Goal: Information Seeking & Learning: Find specific fact

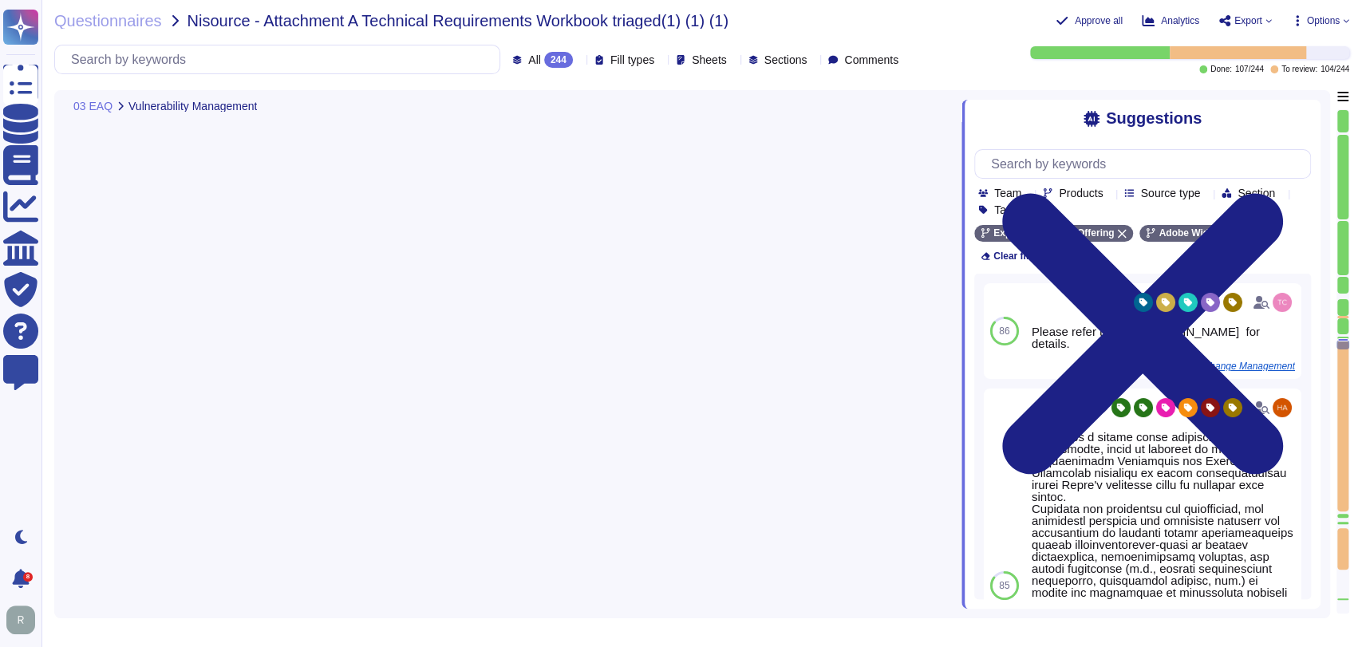
type textarea "Security Team"
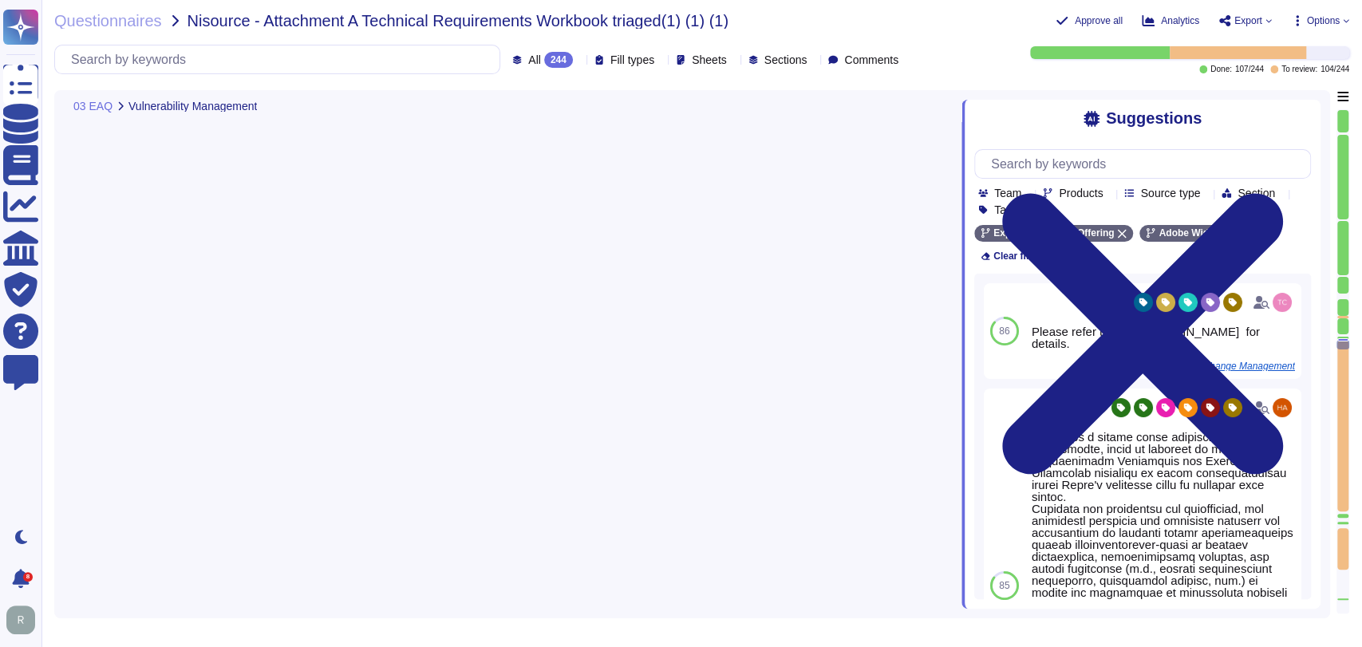
type textarea "Security Team"
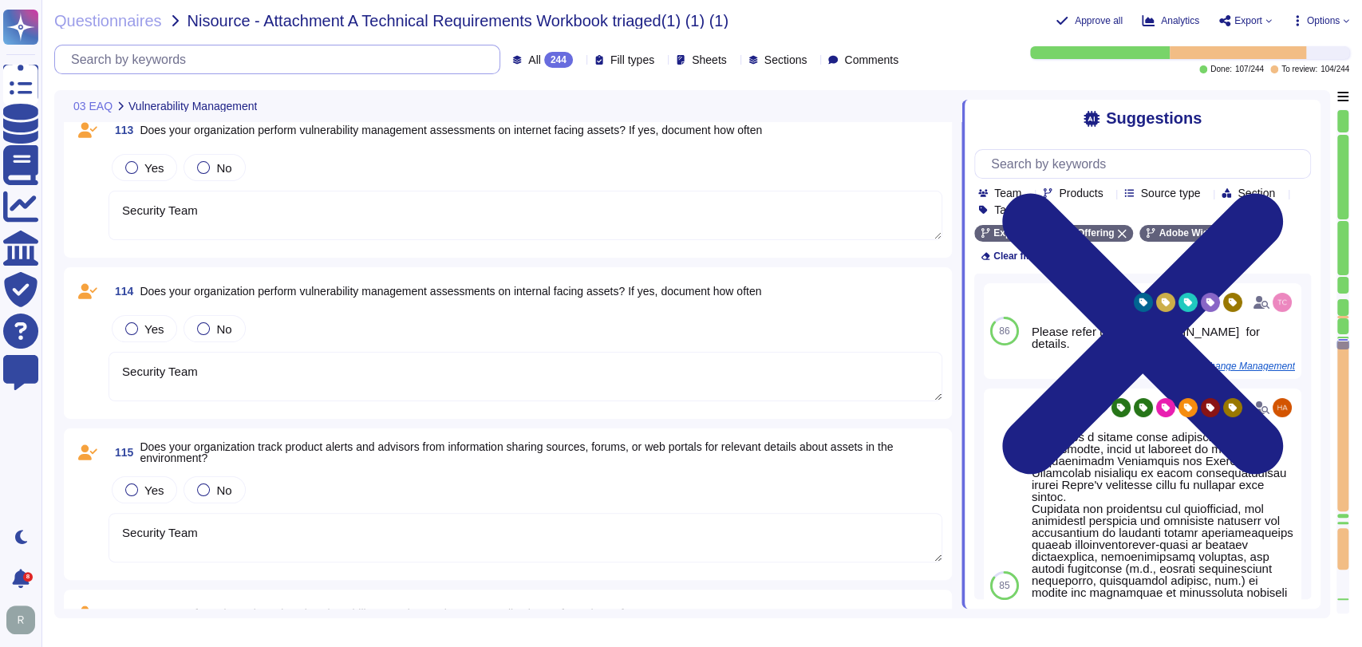
click at [244, 60] on input "text" at bounding box center [281, 59] width 437 height 28
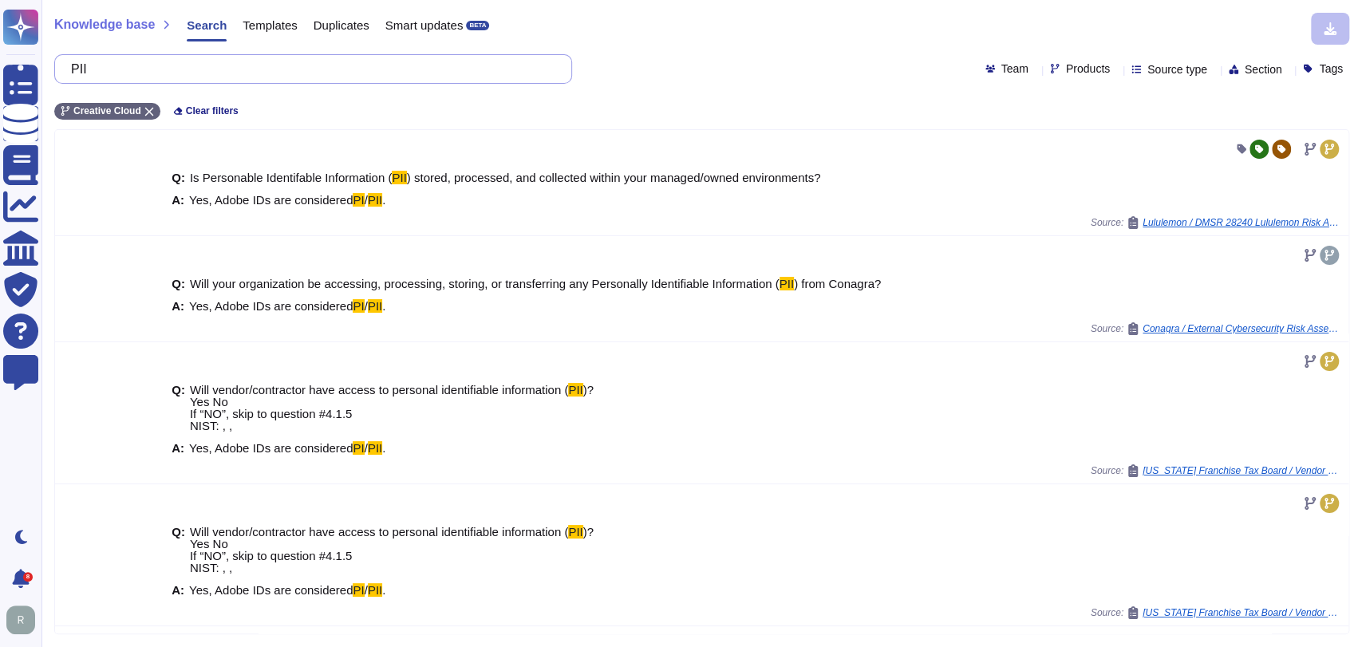
click at [210, 61] on input "PII" at bounding box center [309, 69] width 492 height 28
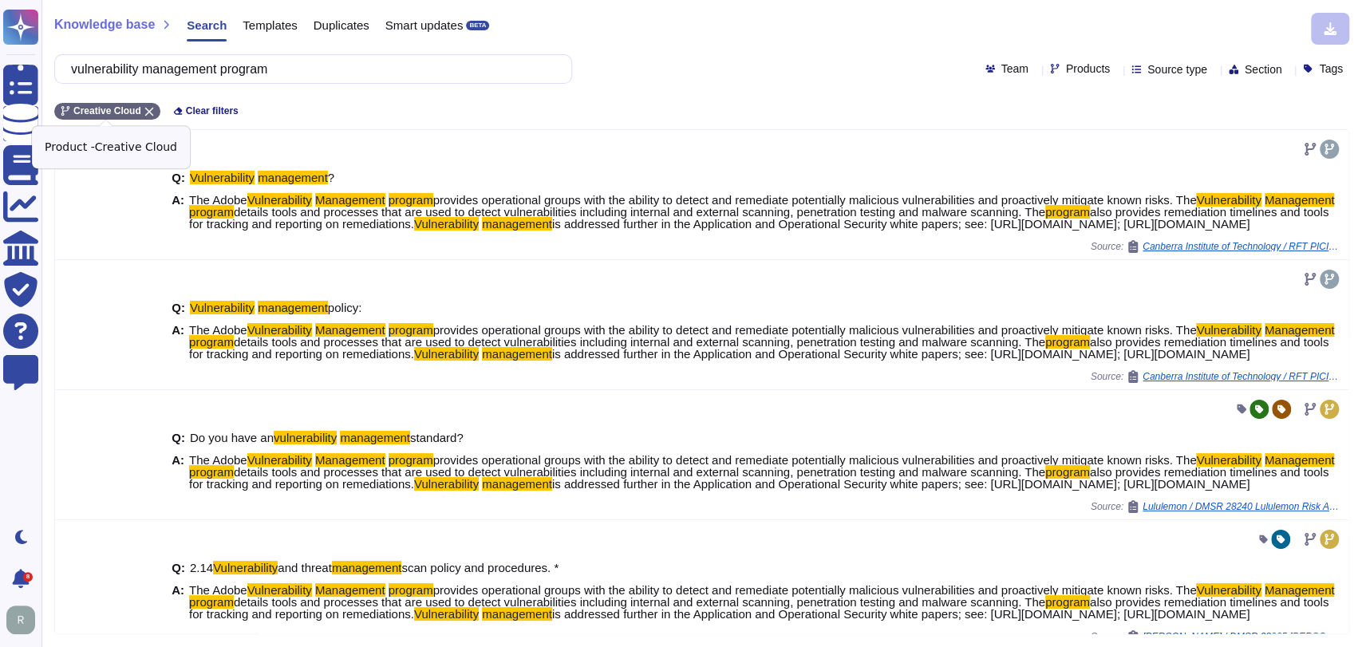
click at [144, 109] on icon at bounding box center [148, 112] width 9 height 9
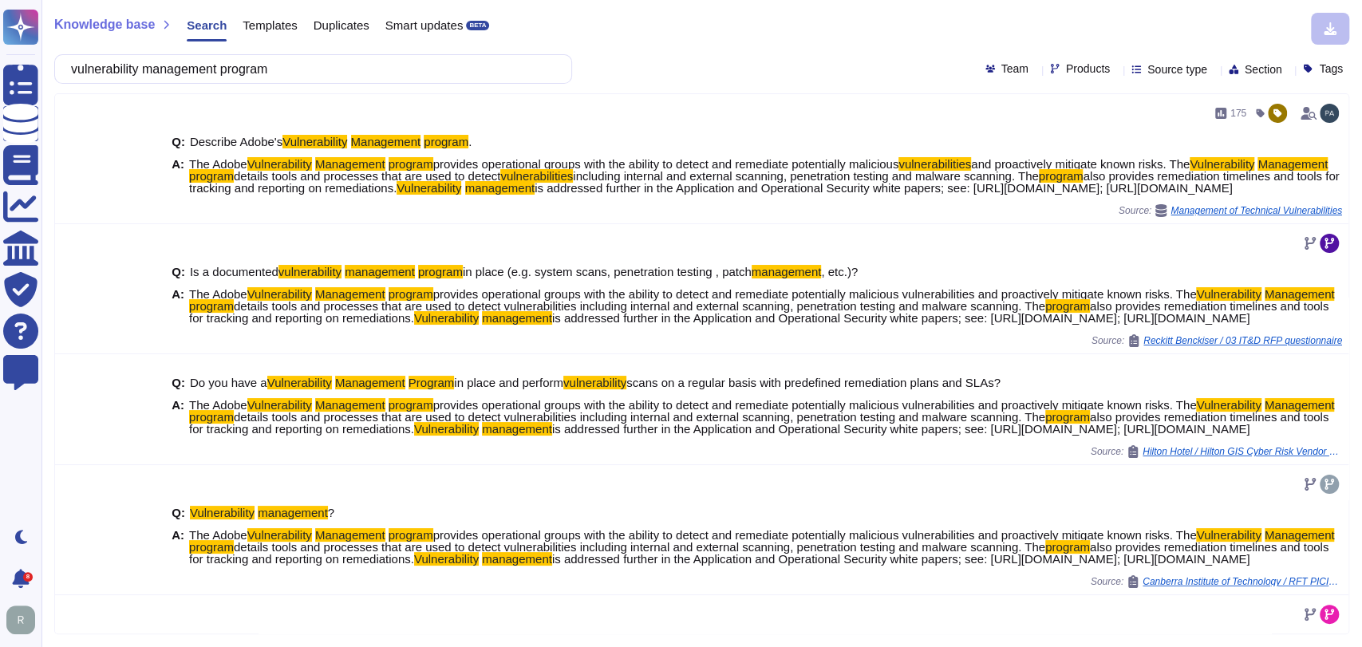
click at [1077, 69] on div "Products" at bounding box center [1083, 69] width 66 height 12
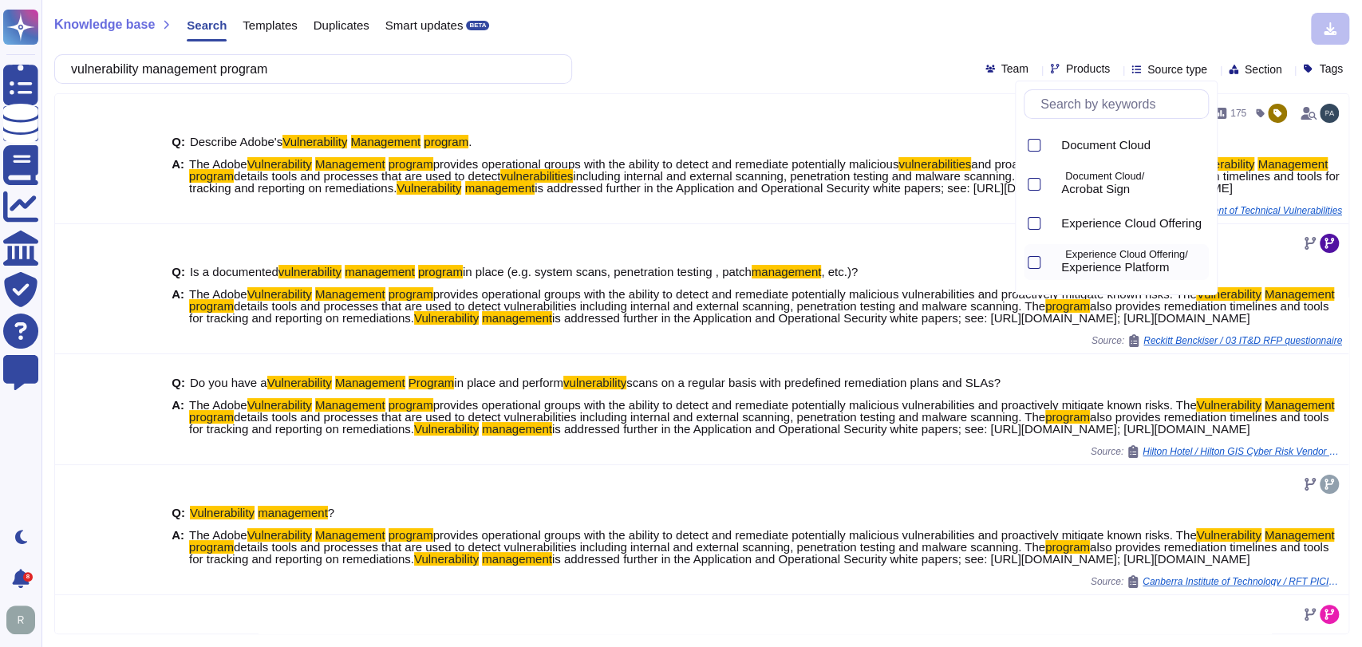
click at [1128, 264] on span "Experience Platform" at bounding box center [1115, 267] width 108 height 14
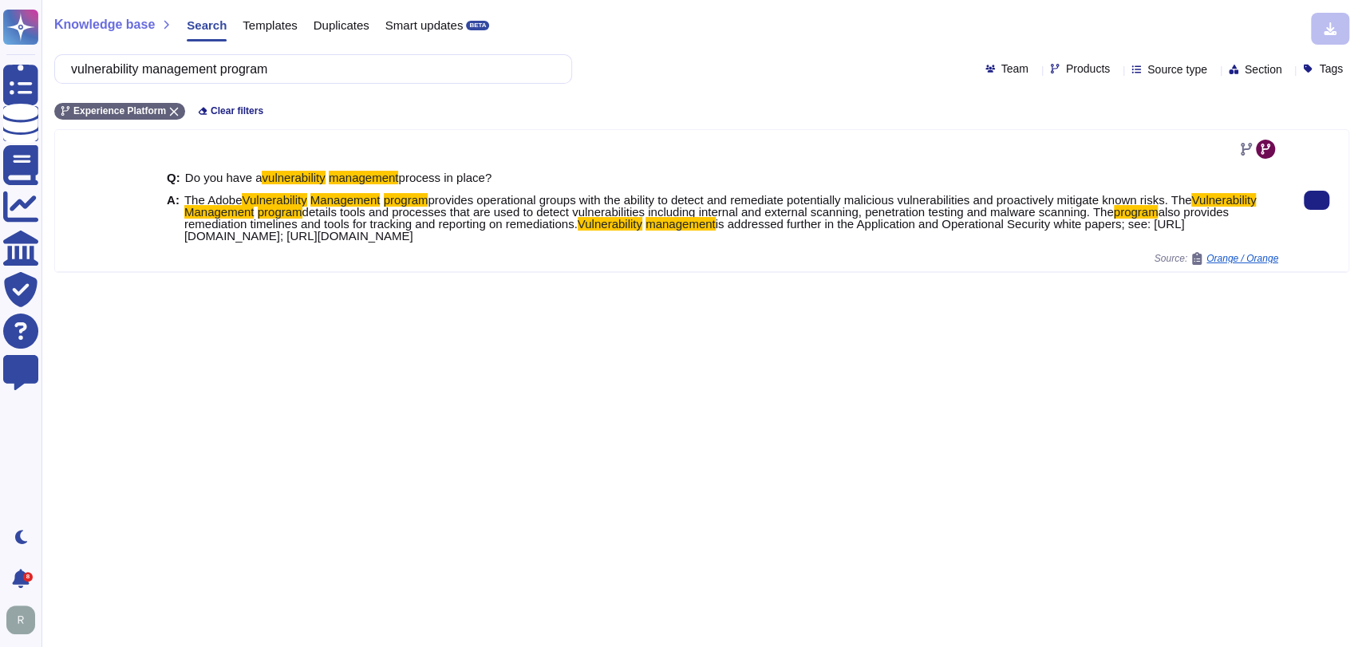
click at [701, 238] on span "is addressed further in the Application and Operational Security white papers; …" at bounding box center [684, 230] width 1001 height 26
click at [1304, 208] on button at bounding box center [1317, 200] width 26 height 19
click at [1312, 205] on button at bounding box center [1317, 200] width 26 height 19
click at [835, 243] on span "is addressed further in the Application and Operational Security white papers; …" at bounding box center [684, 230] width 1001 height 26
click at [1304, 207] on button at bounding box center [1317, 200] width 26 height 19
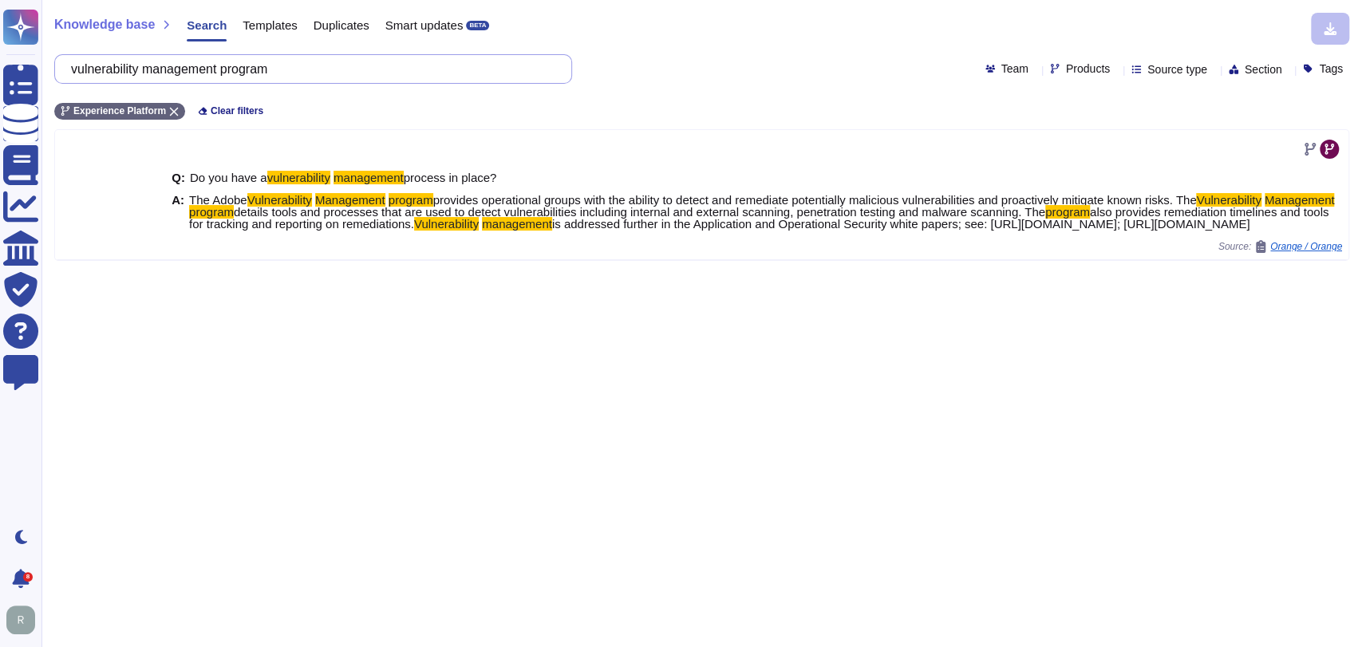
click at [332, 73] on input "vulnerability management program" at bounding box center [309, 69] width 492 height 28
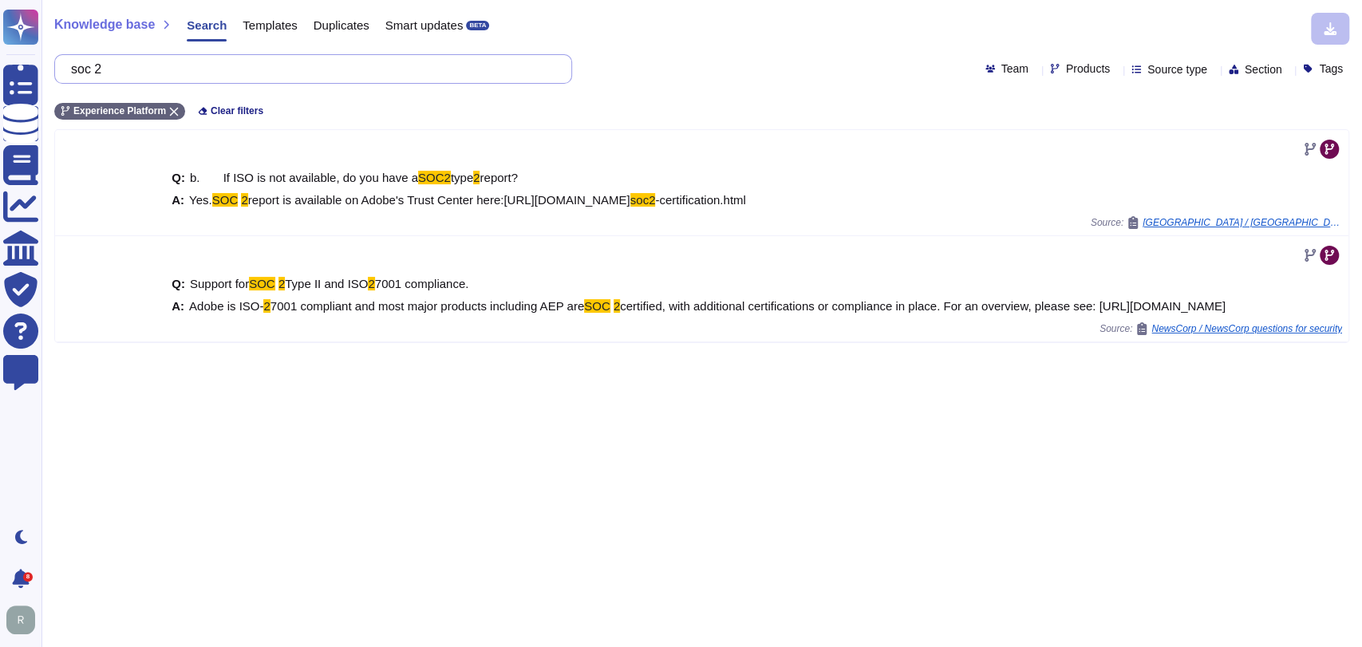
click at [146, 66] on input "soc 2" at bounding box center [309, 69] width 492 height 28
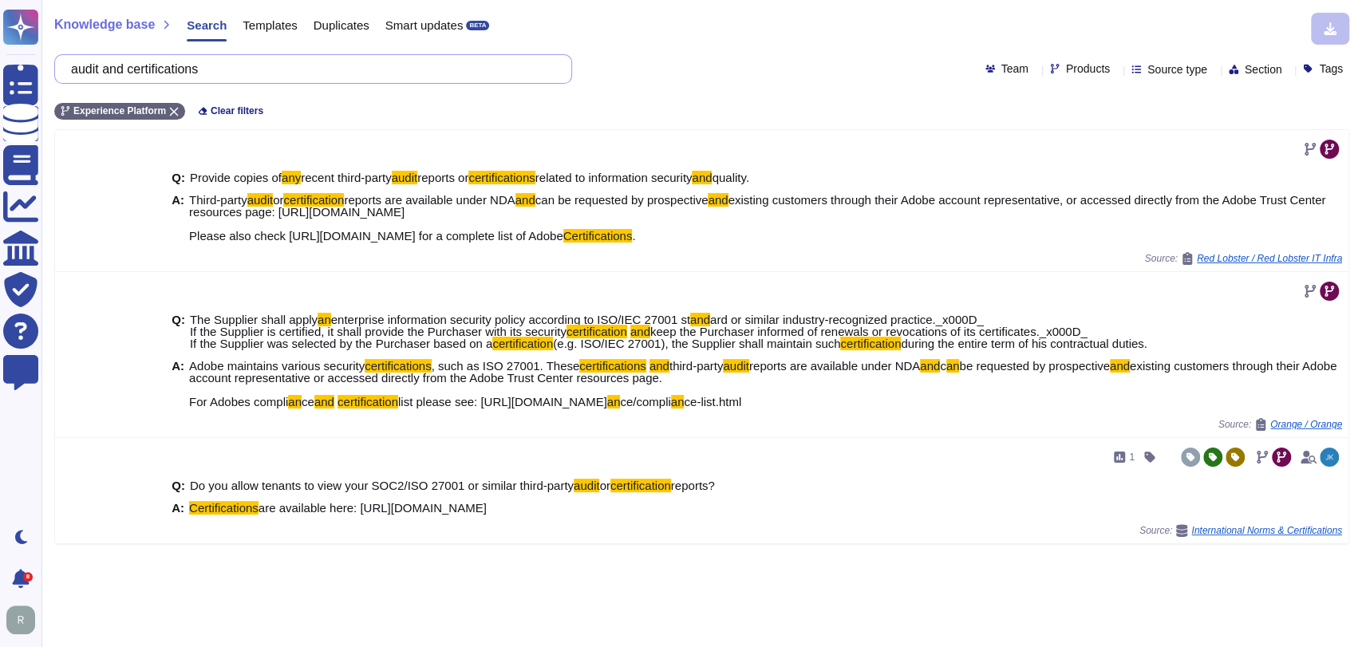
click at [323, 65] on input "audit and certifications" at bounding box center [309, 69] width 492 height 28
click at [322, 65] on input "audit and certifications" at bounding box center [309, 69] width 492 height 28
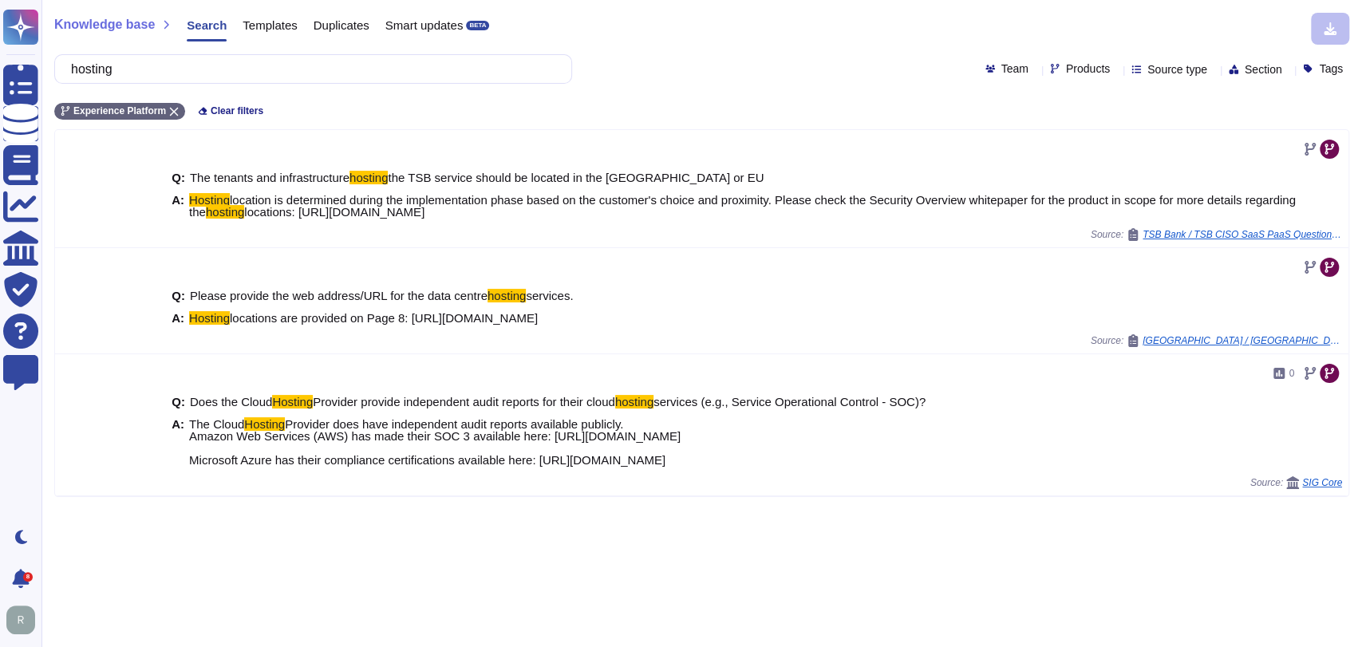
type input "hosting"
drag, startPoint x: 890, startPoint y: 461, endPoint x: 180, endPoint y: 423, distance: 710.5
click at [180, 423] on div "A: The Cloud Hosting Provider does have independent audit reports available pub…" at bounding box center [723, 442] width 1112 height 48
copy span "The Cloud Hosting Provider does have independent audit reports available public…"
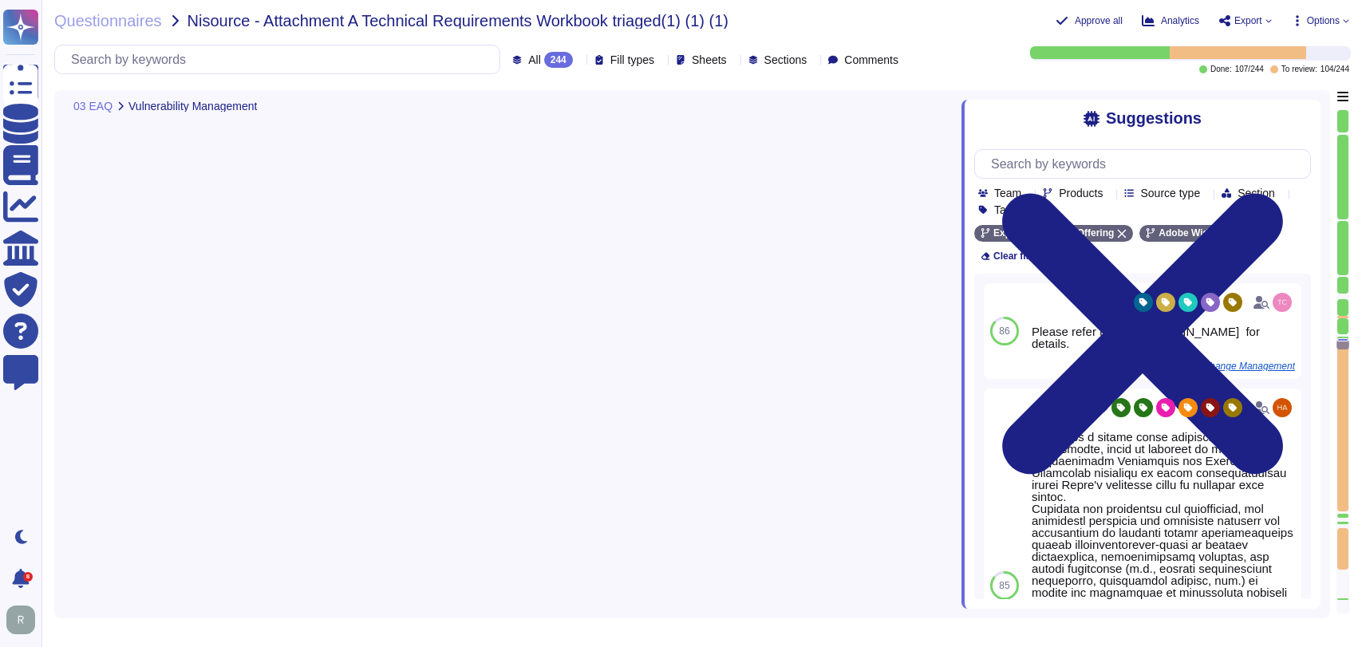
type textarea "Security Team"
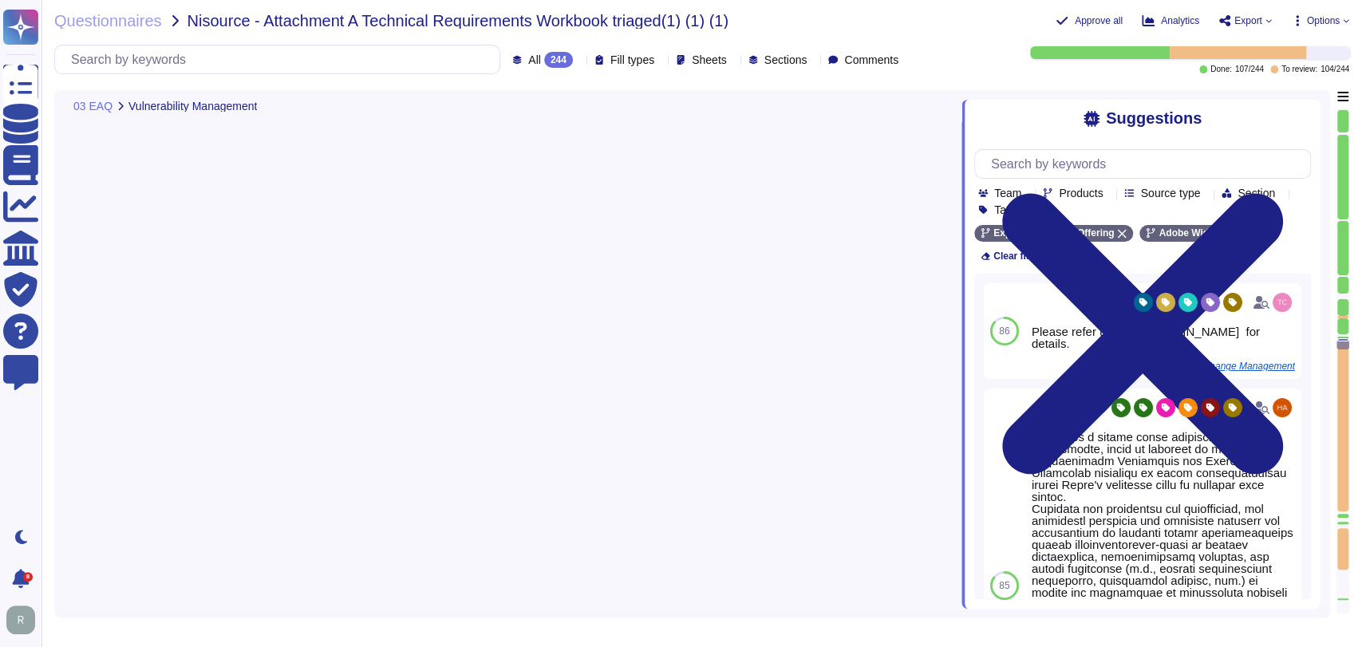
type textarea "Security Team"
